Goal: Communication & Community: Answer question/provide support

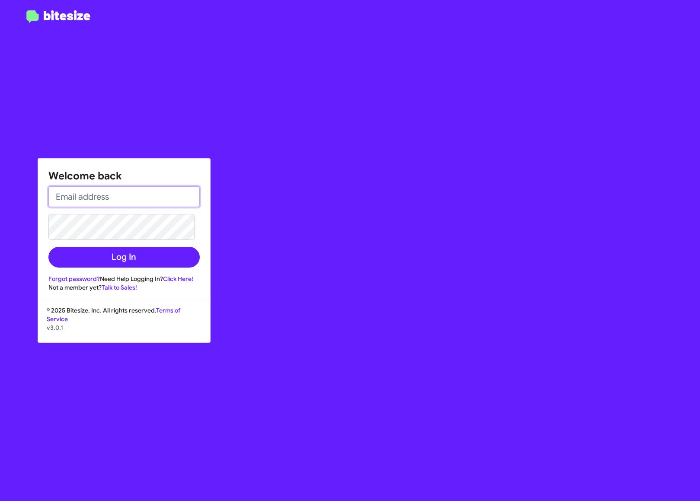
click at [79, 186] on input "email" at bounding box center [123, 196] width 151 height 21
type input "[EMAIL_ADDRESS][DOMAIN_NAME]"
click at [48, 247] on button "Log In" at bounding box center [123, 257] width 151 height 21
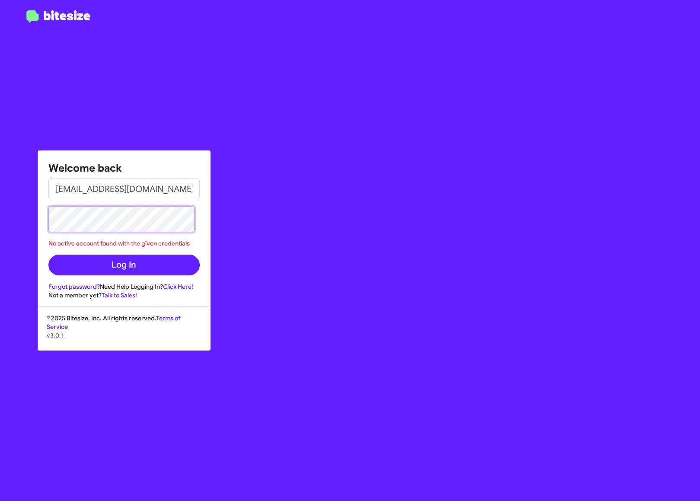
click at [48, 255] on button "Log In" at bounding box center [123, 265] width 151 height 21
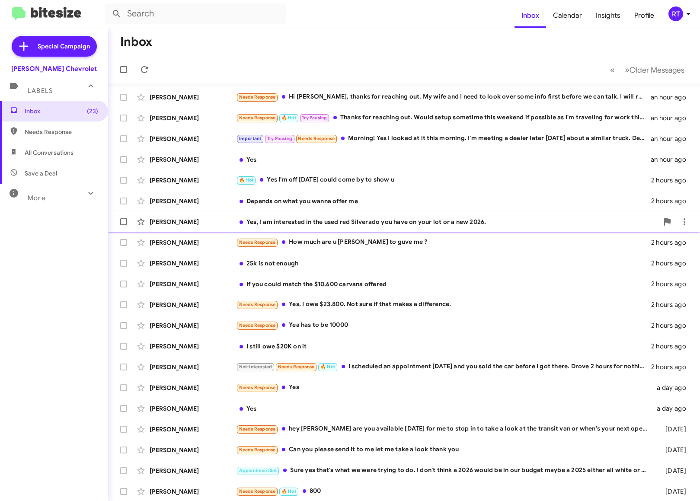
click at [186, 222] on div "[PERSON_NAME]" at bounding box center [193, 222] width 86 height 9
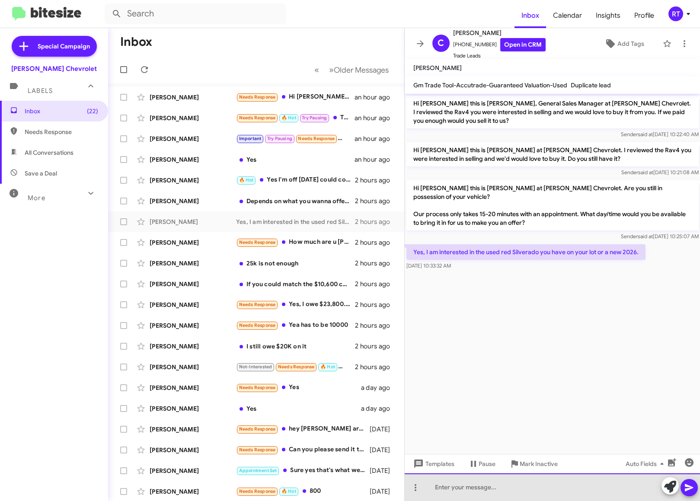
click at [460, 489] on div at bounding box center [553, 488] width 296 height 28
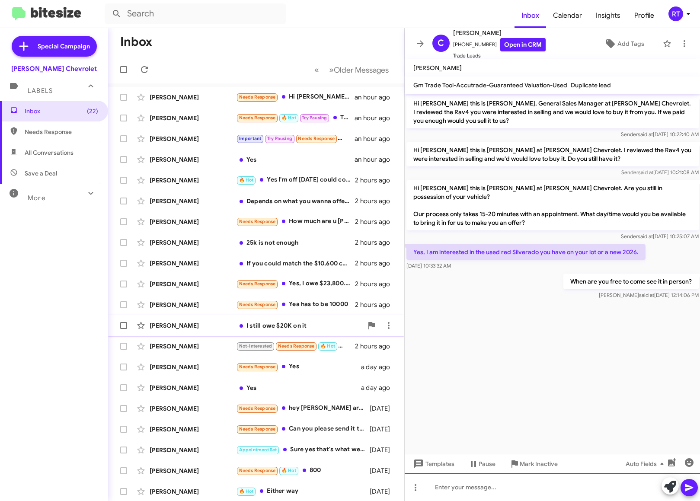
scroll to position [1, 0]
